Goal: Find specific page/section: Find specific page/section

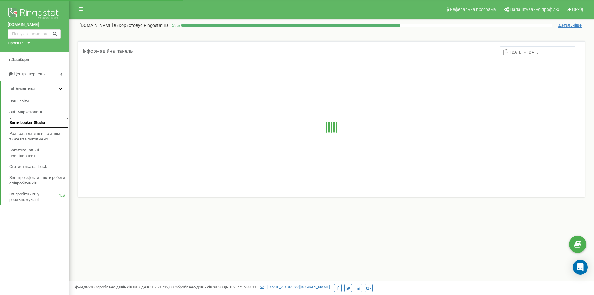
click at [29, 120] on span "Звіти Looker Studio" at bounding box center [27, 123] width 36 height 6
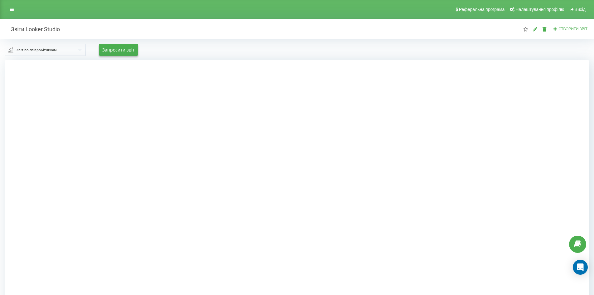
click at [79, 50] on input "text" at bounding box center [45, 49] width 80 height 11
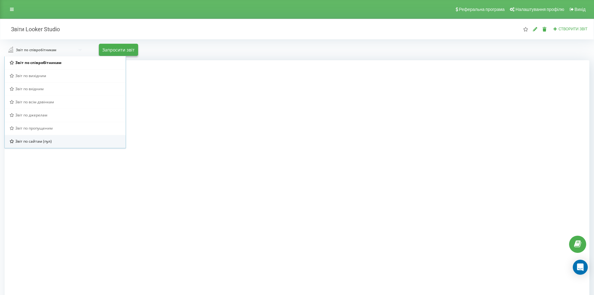
click at [30, 142] on span "Звіт по сайтам (пул)" at bounding box center [33, 141] width 37 height 5
